Goal: Information Seeking & Learning: Learn about a topic

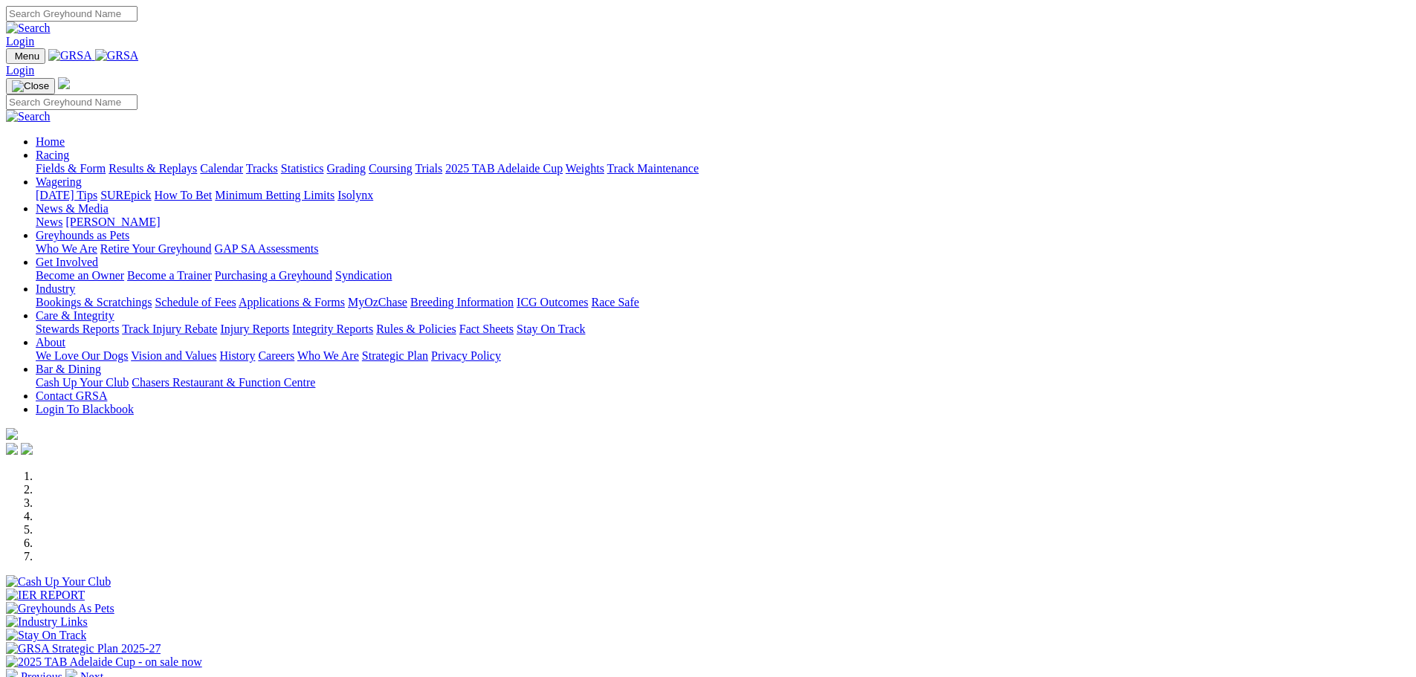
scroll to position [372, 0]
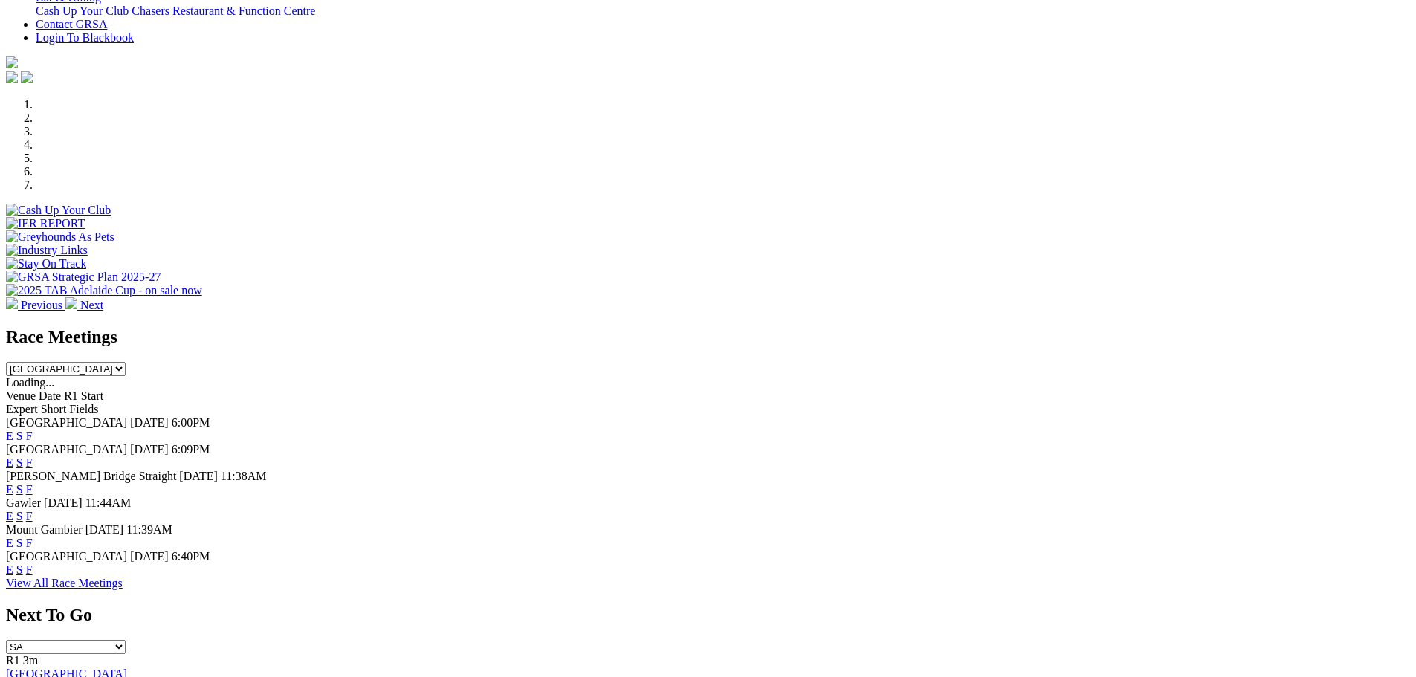
click at [33, 430] on link "F" at bounding box center [29, 436] width 7 height 13
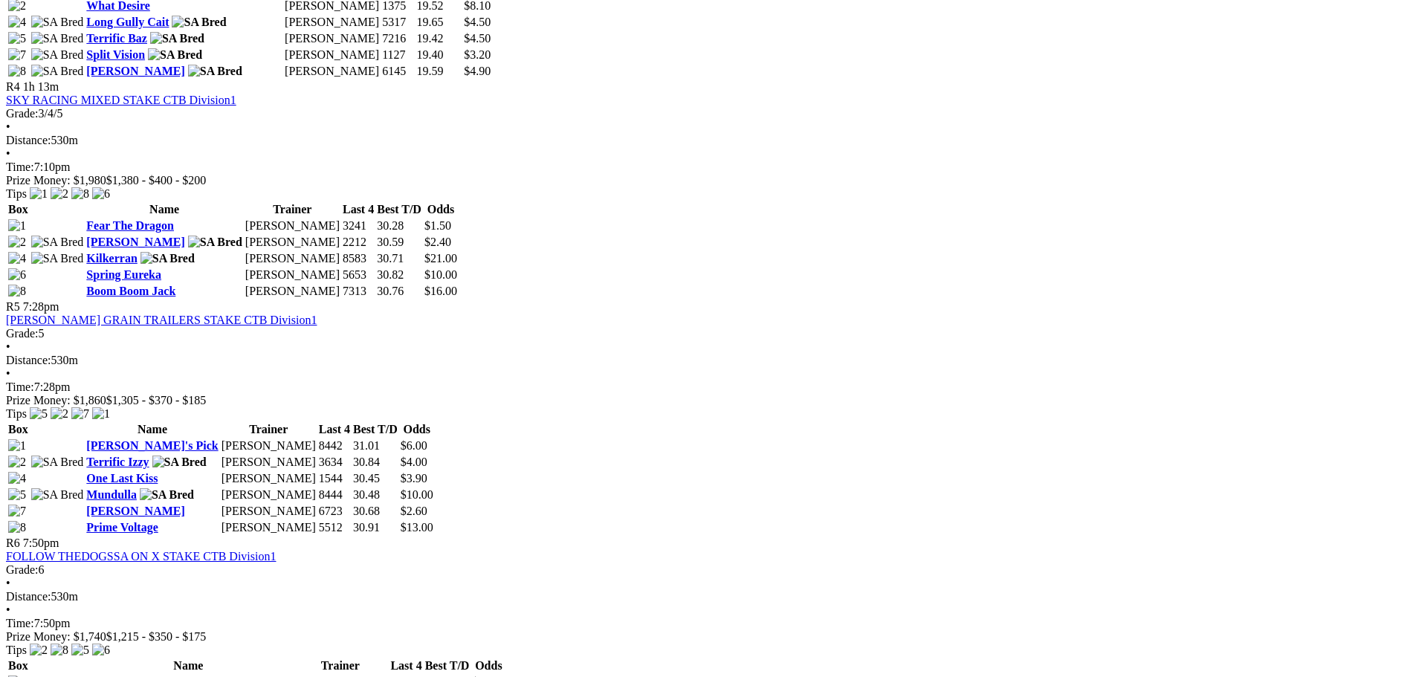
scroll to position [1338, 0]
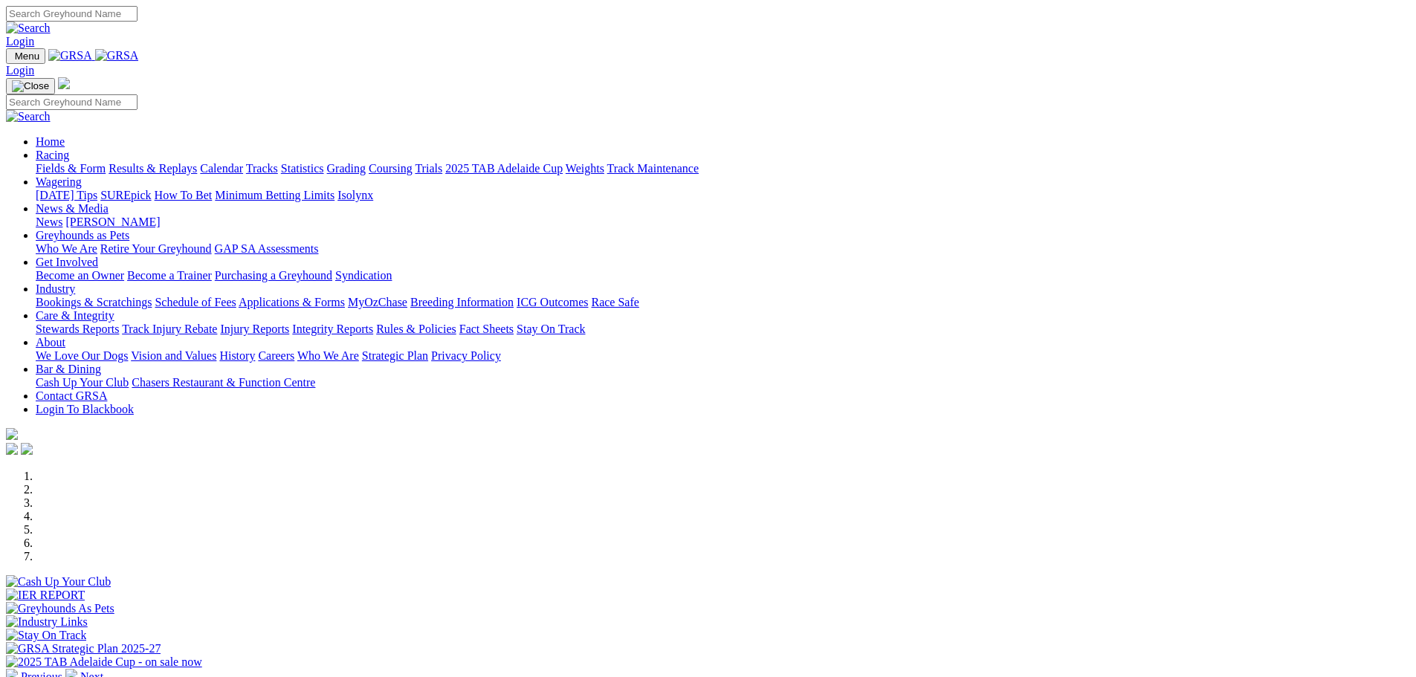
scroll to position [372, 0]
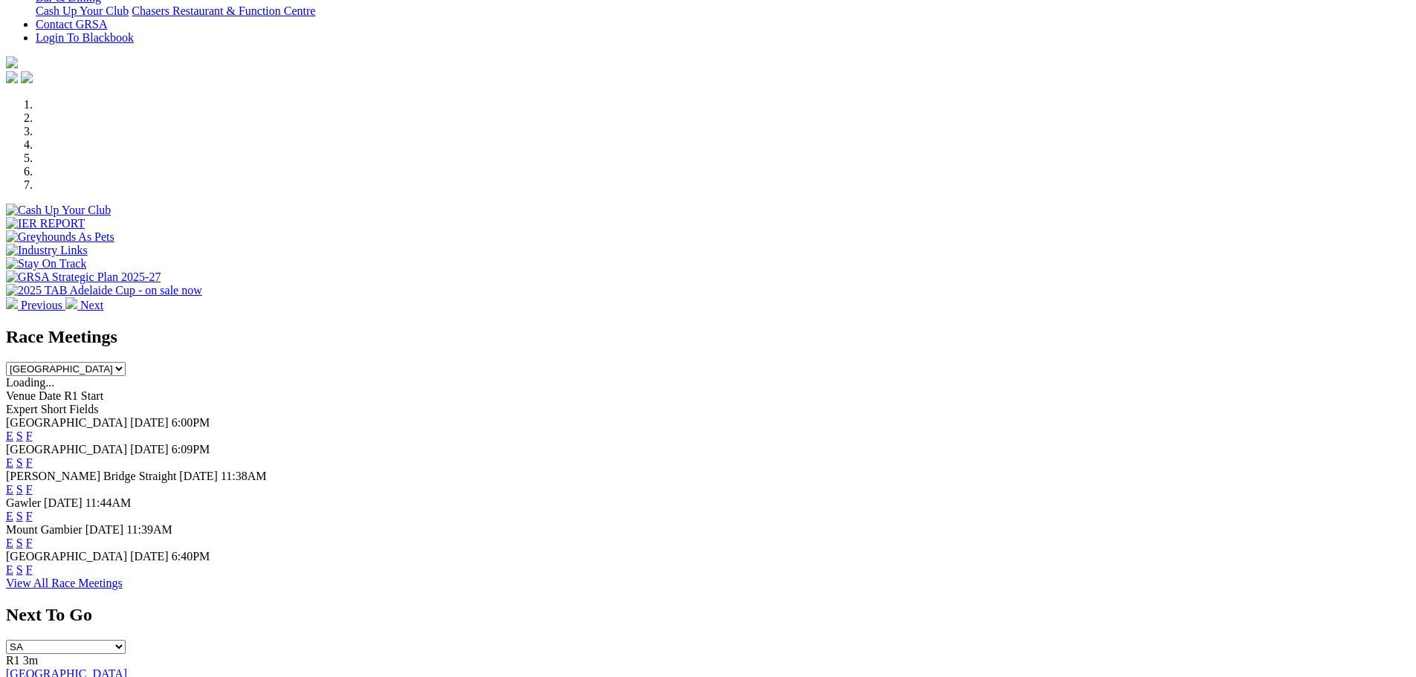
click at [33, 456] on link "F" at bounding box center [29, 462] width 7 height 13
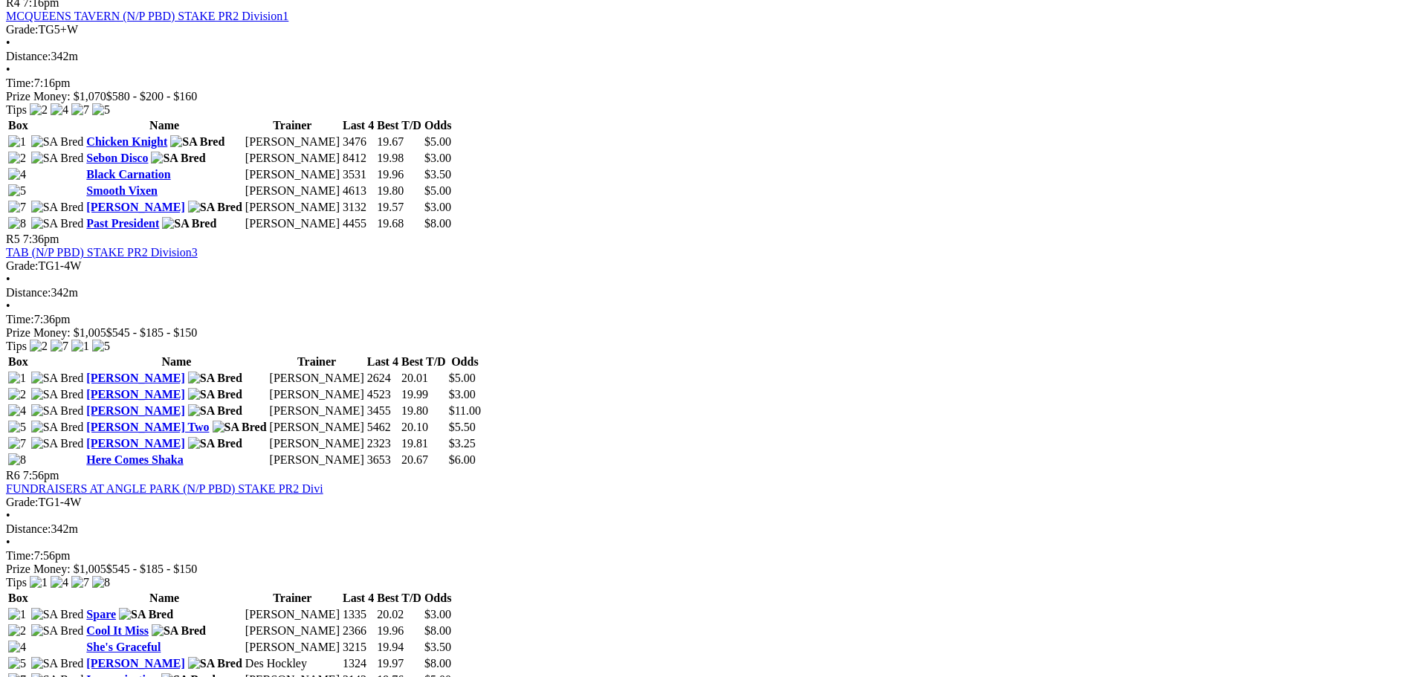
scroll to position [1487, 0]
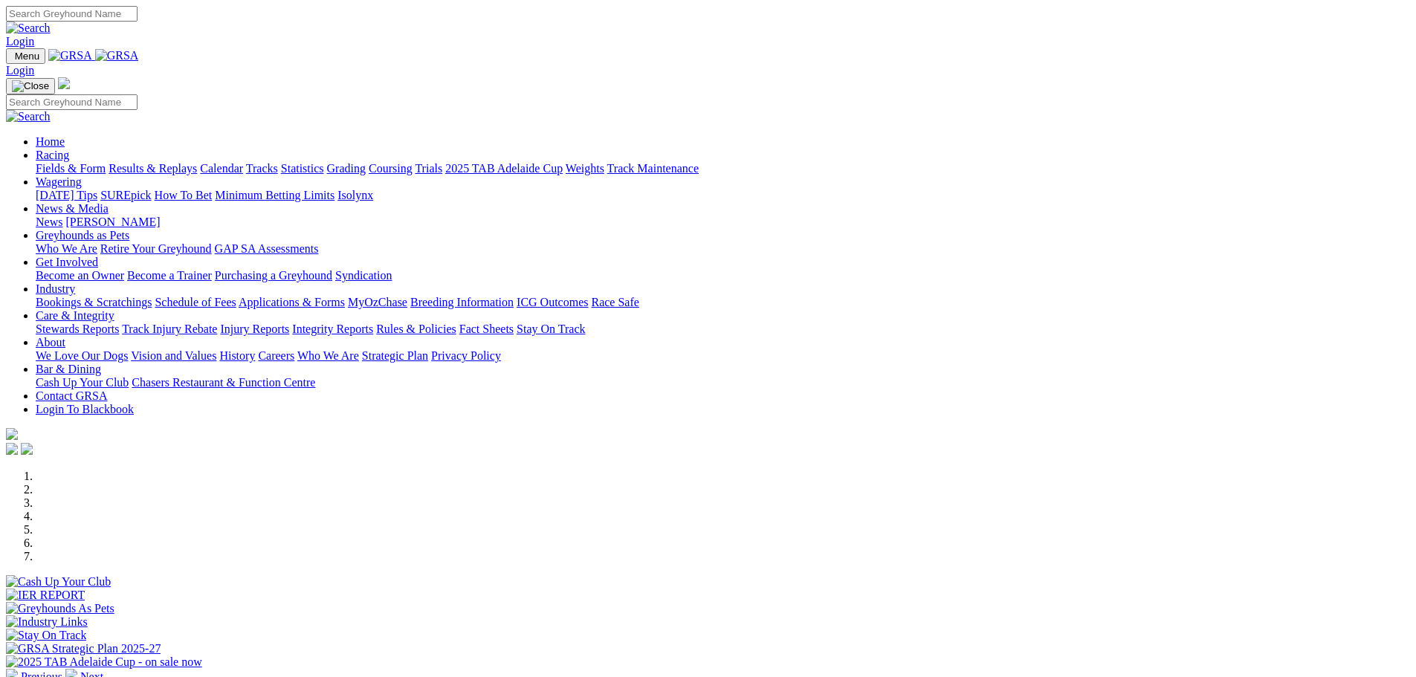
scroll to position [372, 0]
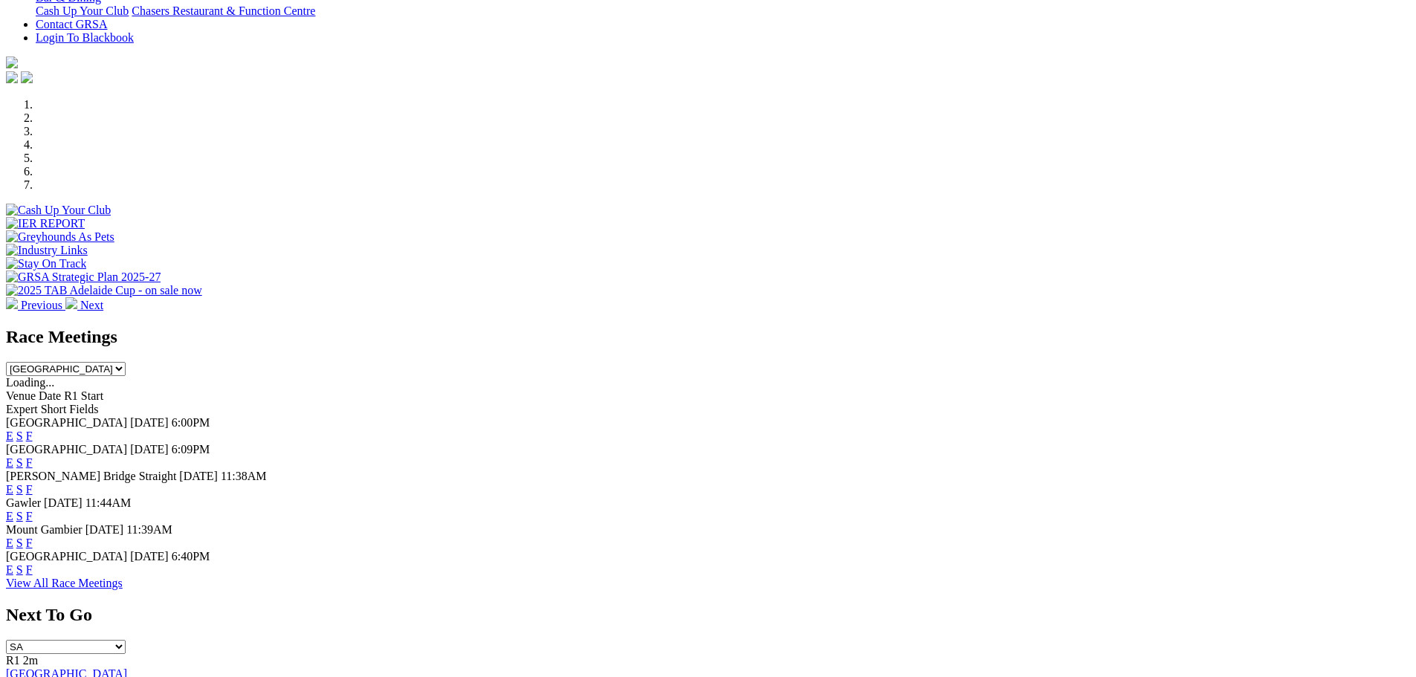
click at [33, 483] on link "F" at bounding box center [29, 489] width 7 height 13
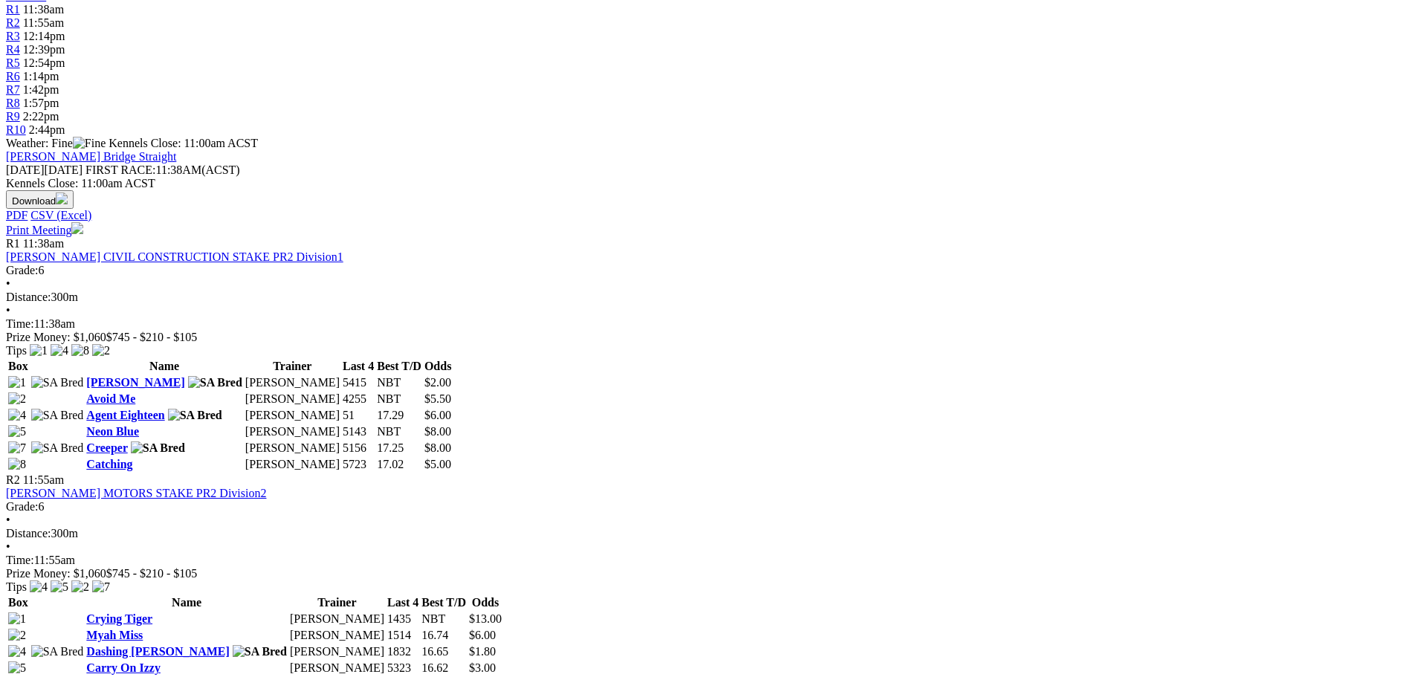
scroll to position [520, 0]
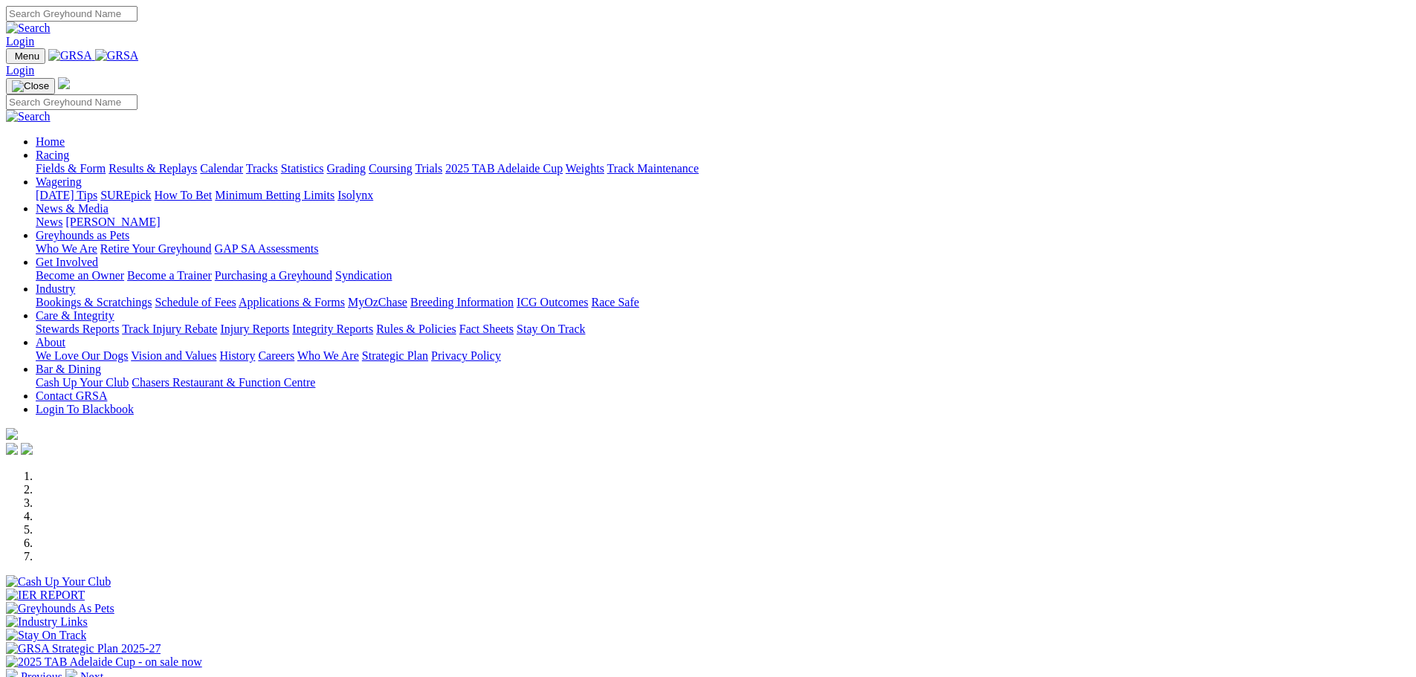
scroll to position [372, 0]
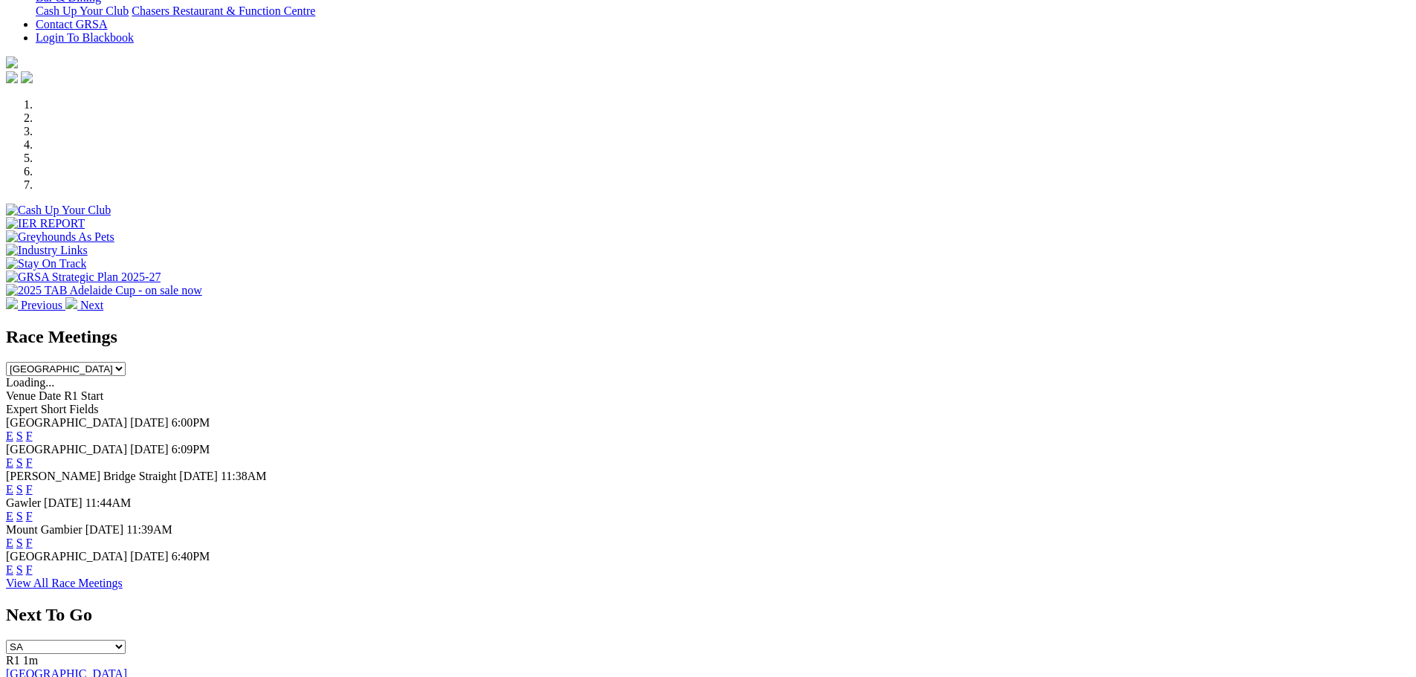
click at [33, 510] on link "F" at bounding box center [29, 516] width 7 height 13
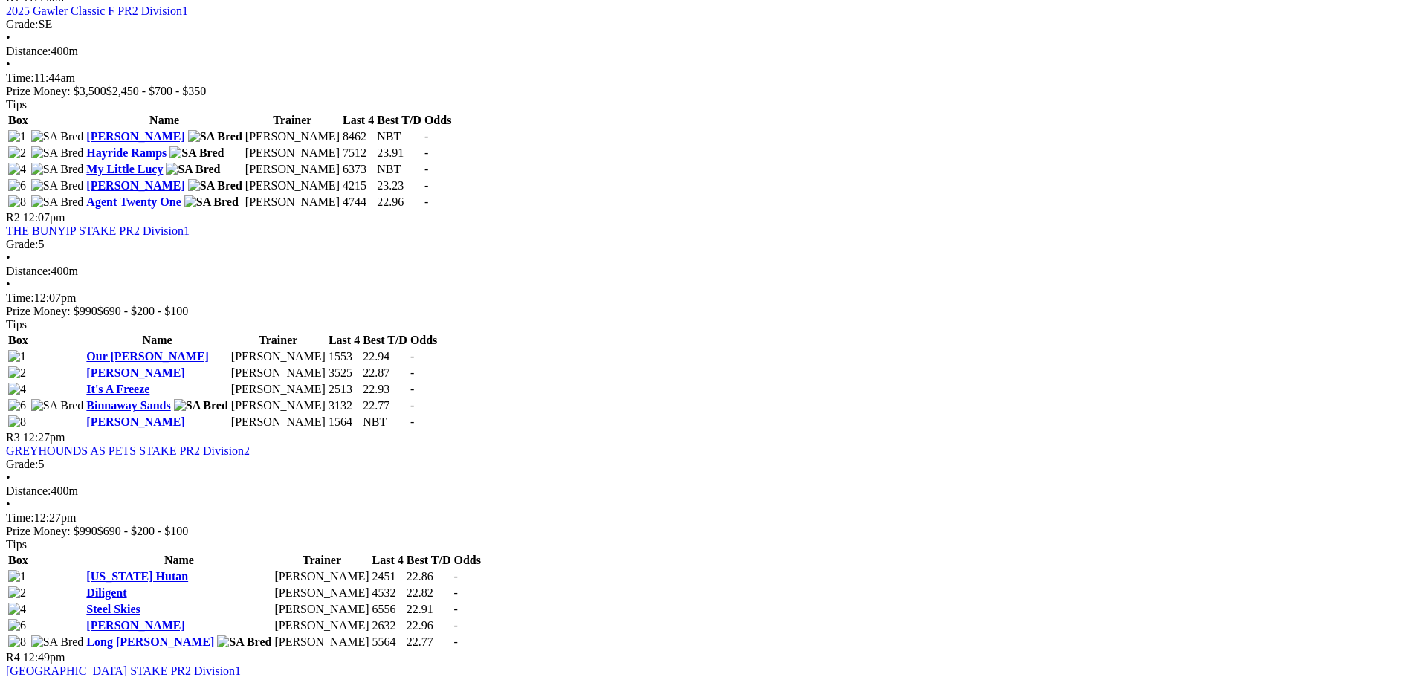
scroll to position [743, 0]
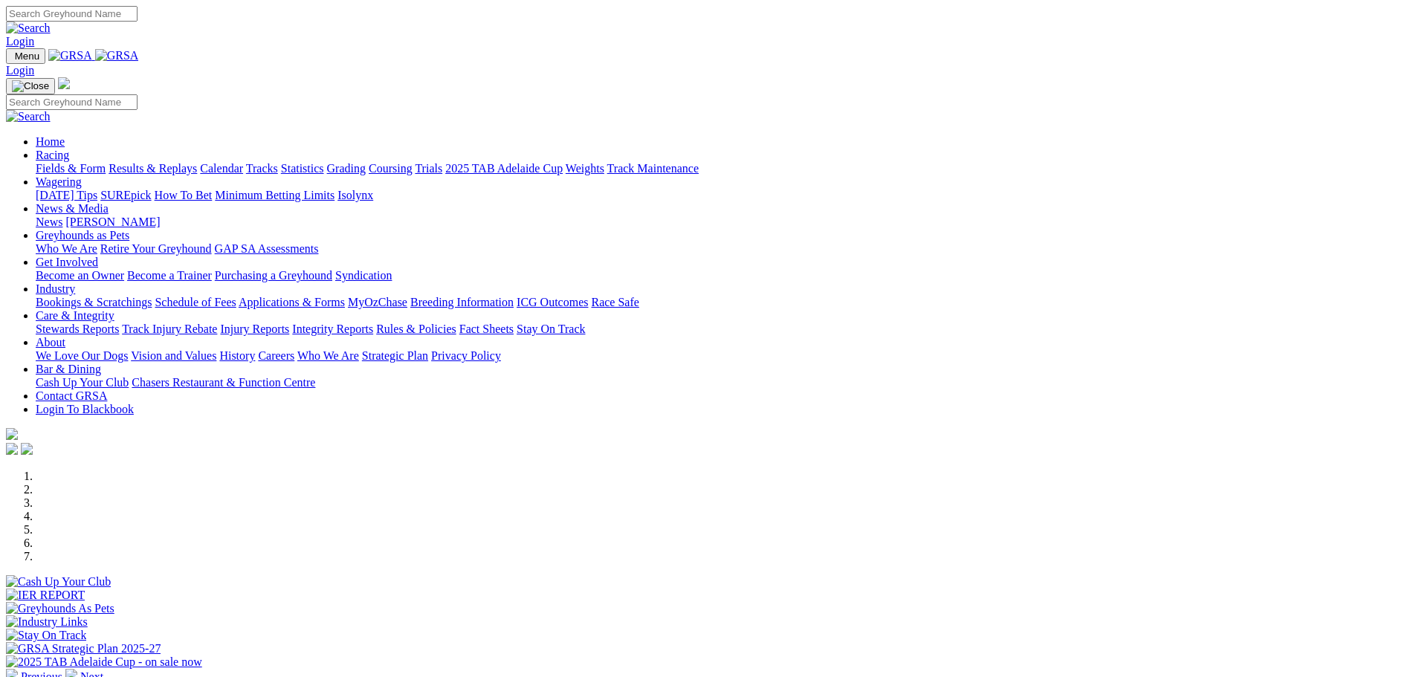
scroll to position [372, 0]
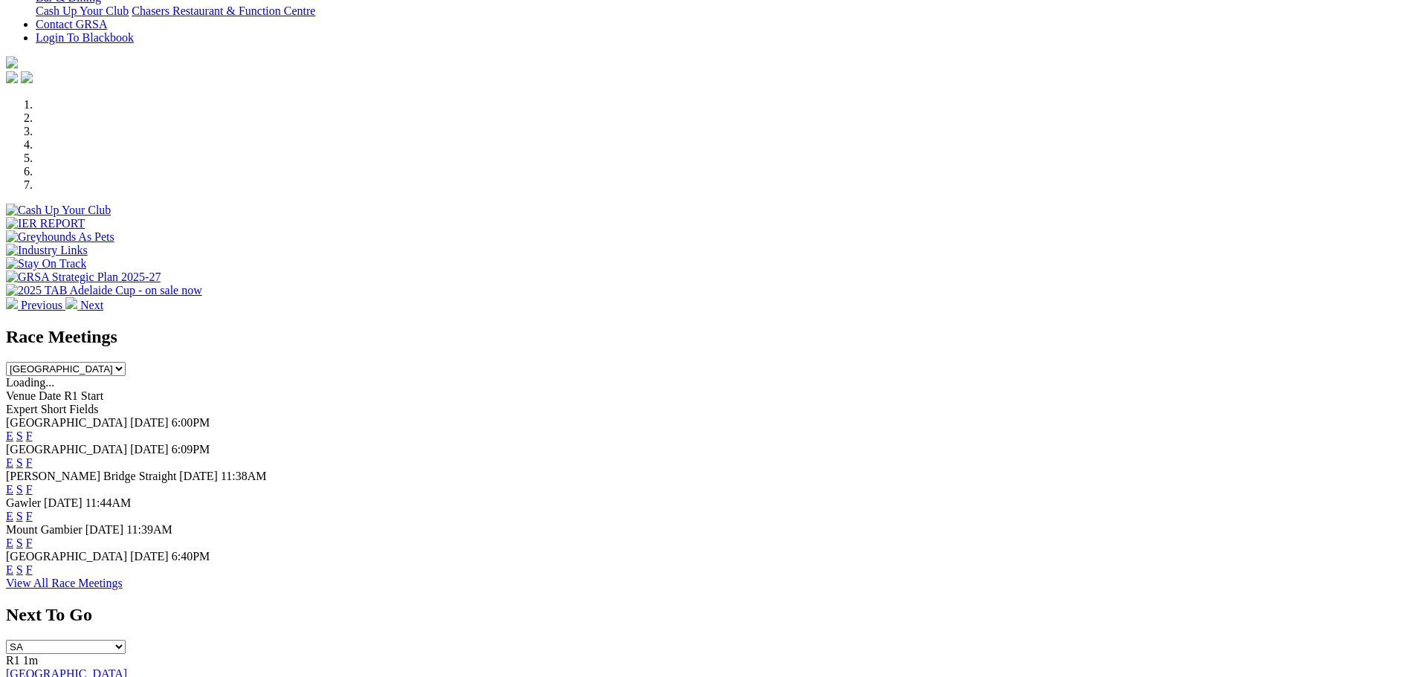
click at [33, 575] on link "F" at bounding box center [29, 570] width 7 height 13
